Goal: Navigation & Orientation: Find specific page/section

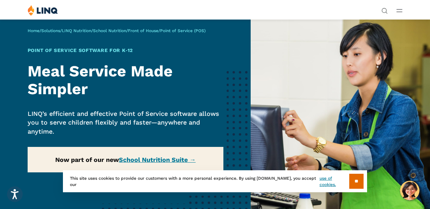
click at [154, 158] on div "Home / Solutions / LINQ Nutrition / School Nutrition / Front of House / Point o…" at bounding box center [125, 122] width 250 height 206
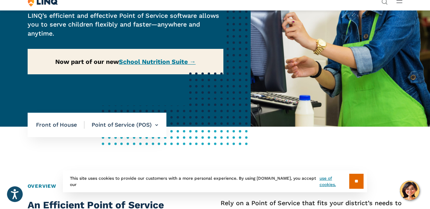
scroll to position [106, 0]
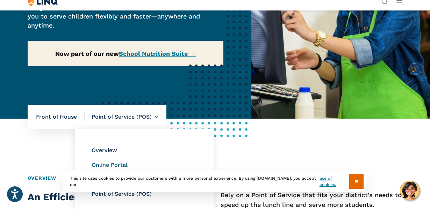
click at [111, 164] on link "Online Portal" at bounding box center [109, 165] width 36 height 7
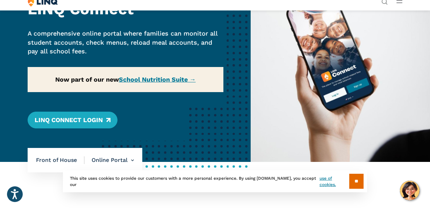
scroll to position [63, 0]
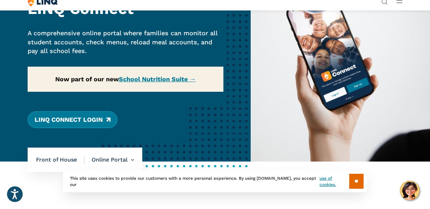
click at [90, 124] on link "LINQ Connect Login" at bounding box center [73, 119] width 90 height 17
